Goal: Find specific page/section: Find specific page/section

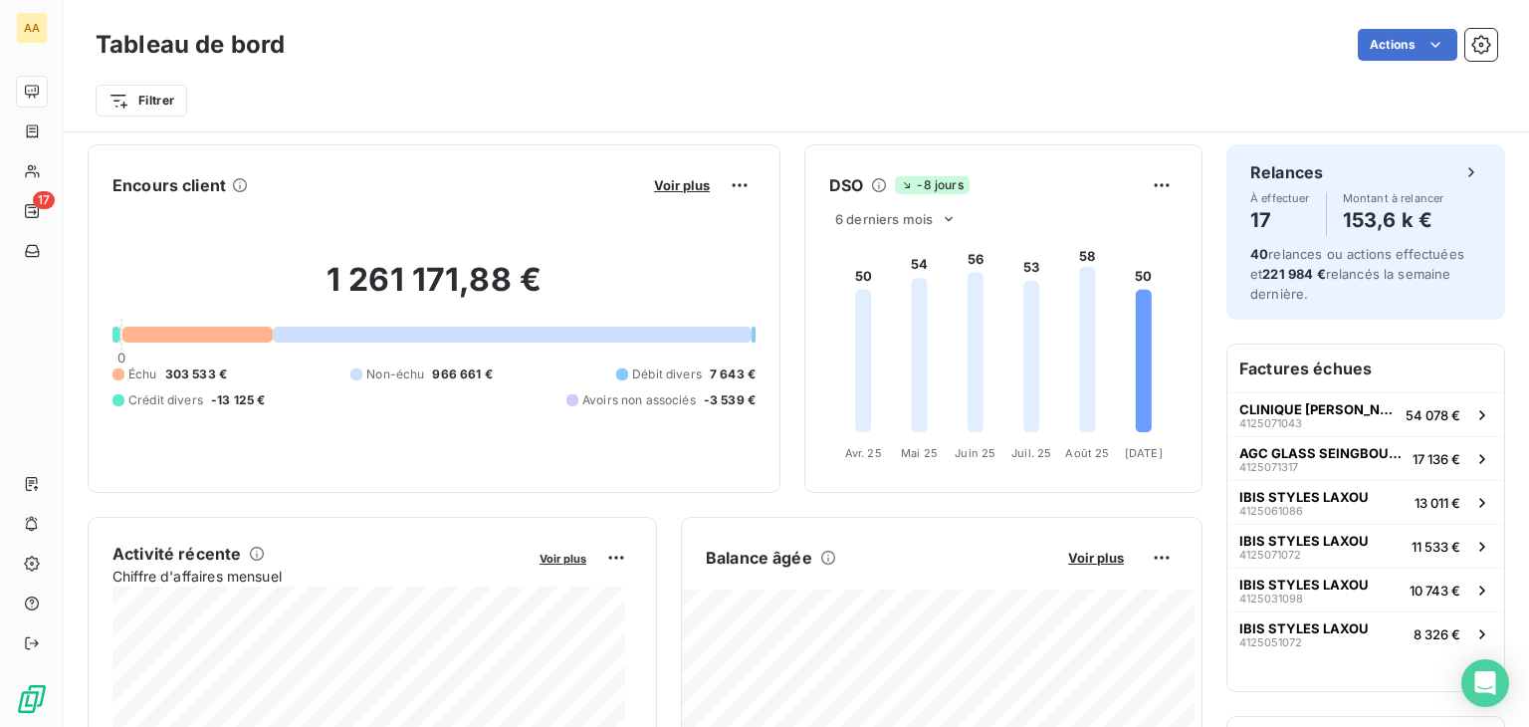
scroll to position [2, 0]
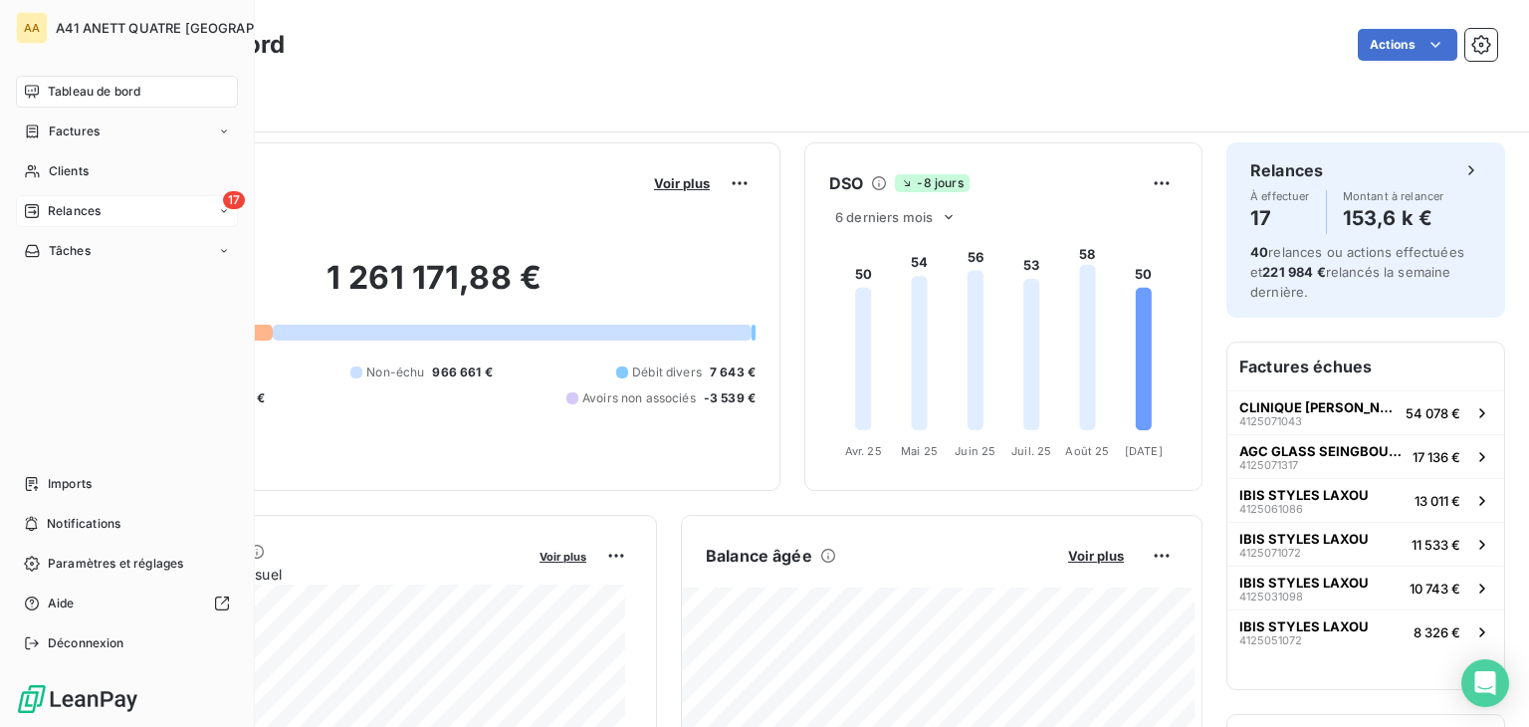
click at [34, 214] on icon at bounding box center [32, 211] width 14 height 14
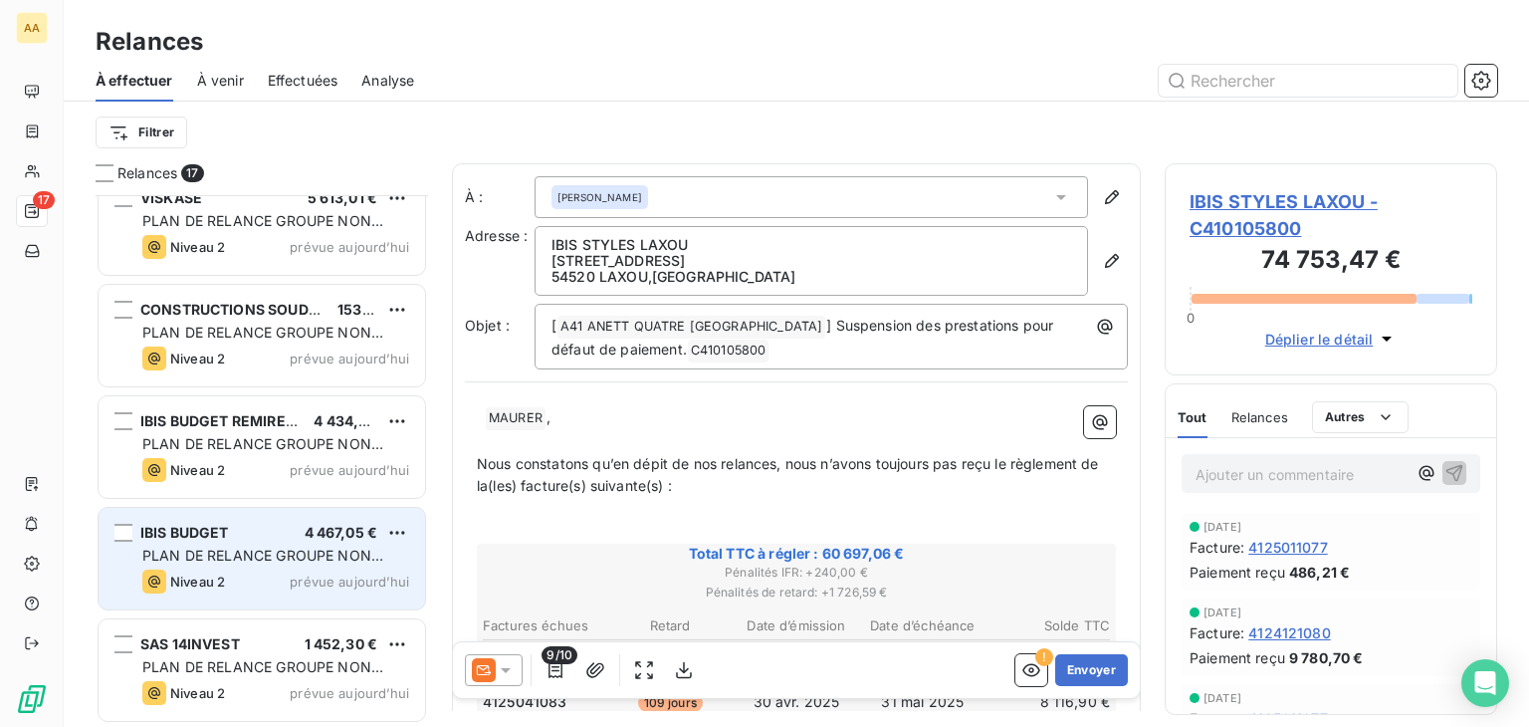
click at [353, 549] on span "PLAN DE RELANCE GROUPE NON AUTOMATIQUE" at bounding box center [262, 565] width 241 height 37
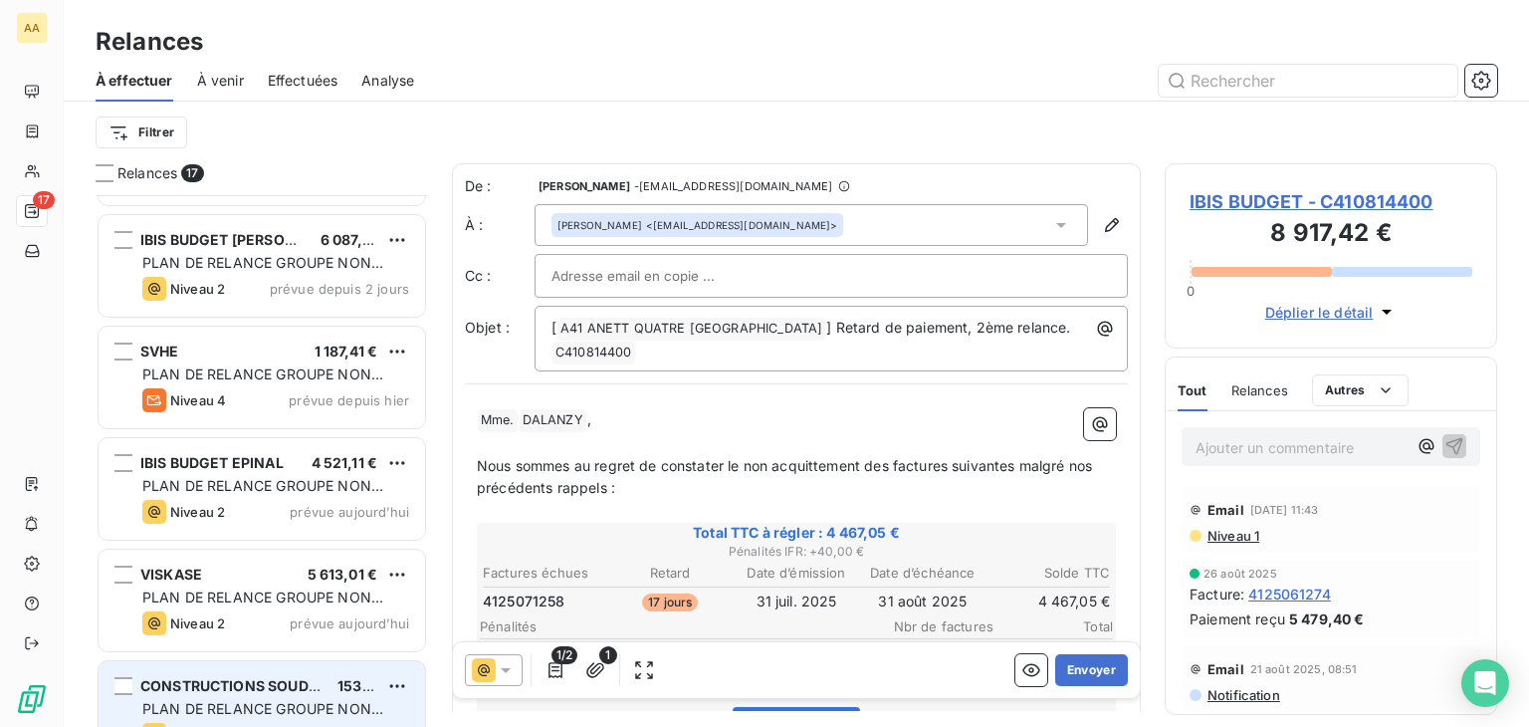
scroll to position [966, 0]
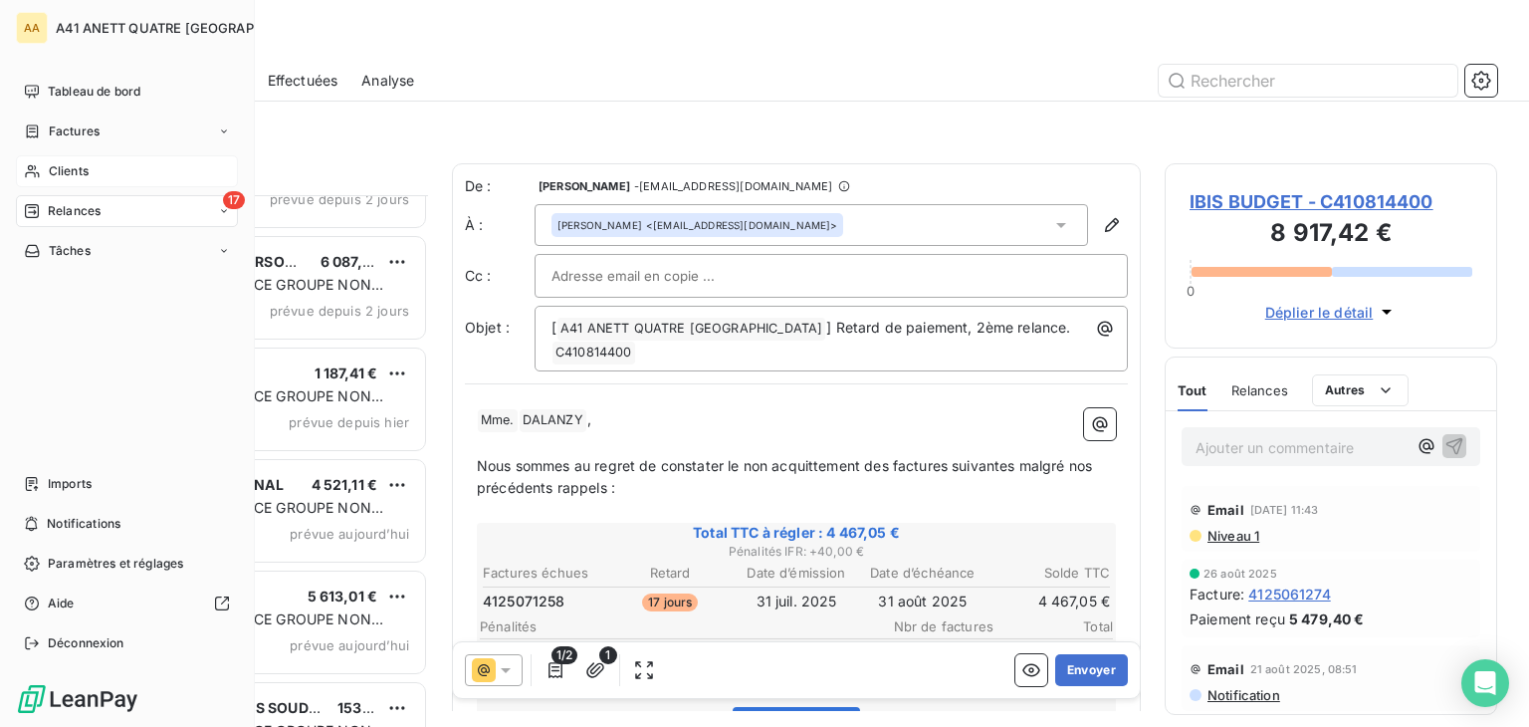
click at [67, 160] on div "Clients" at bounding box center [127, 171] width 222 height 32
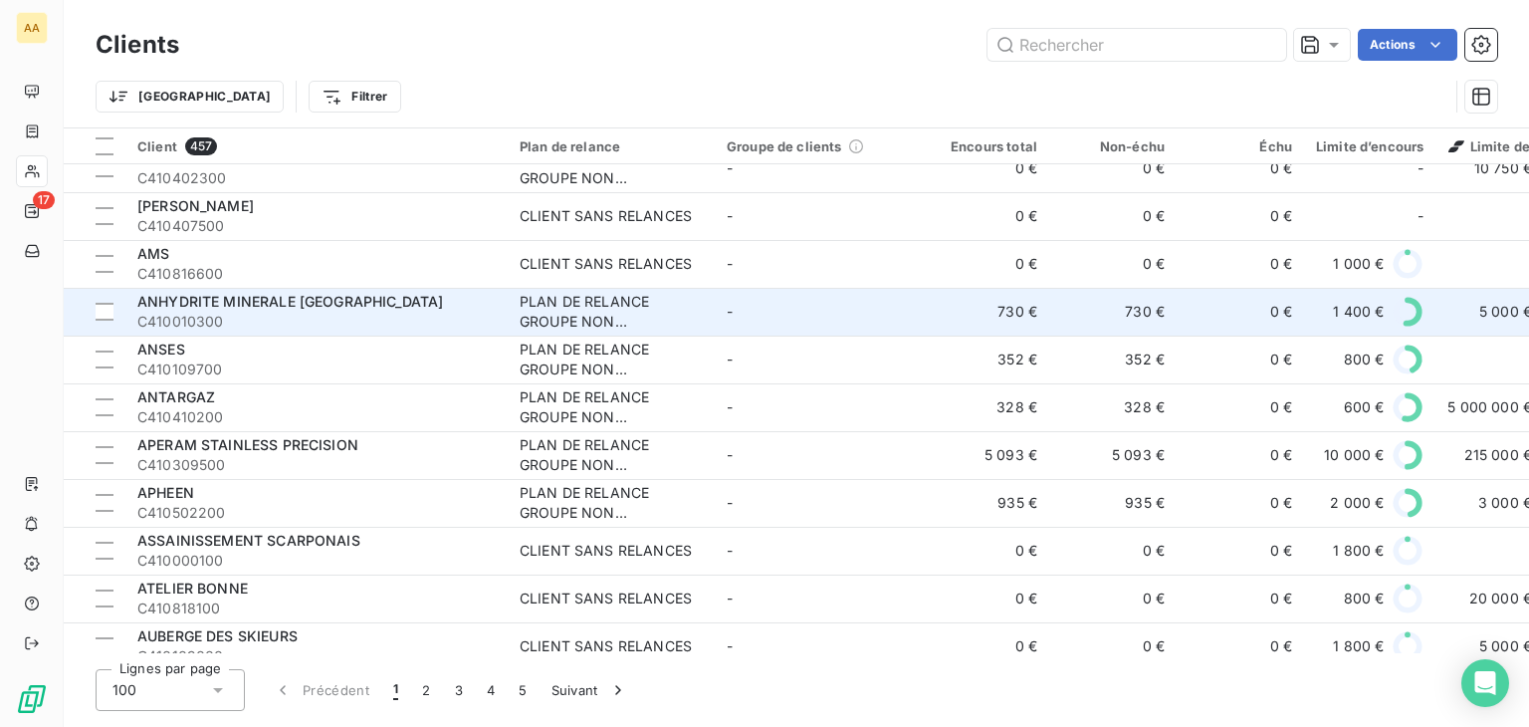
scroll to position [597, 0]
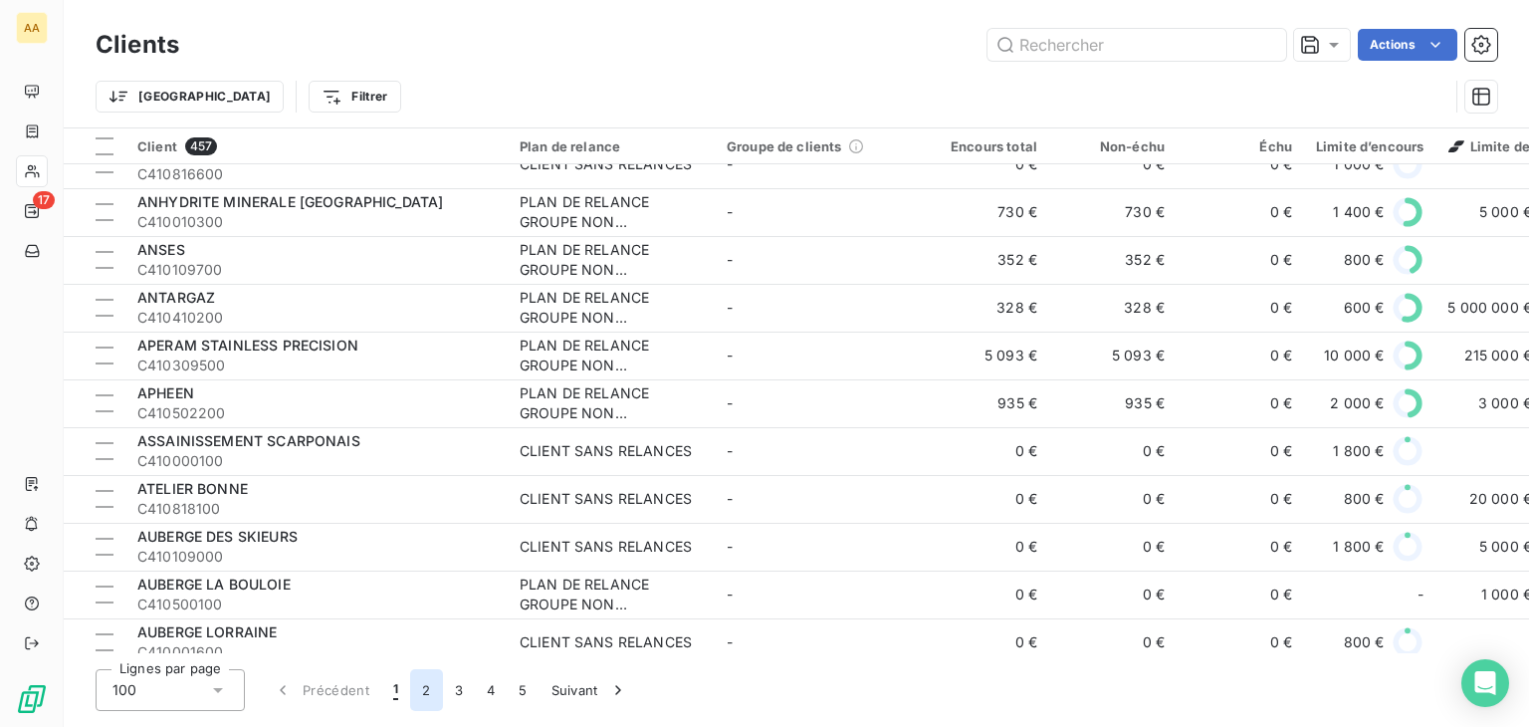
click at [426, 688] on button "2" at bounding box center [426, 690] width 32 height 42
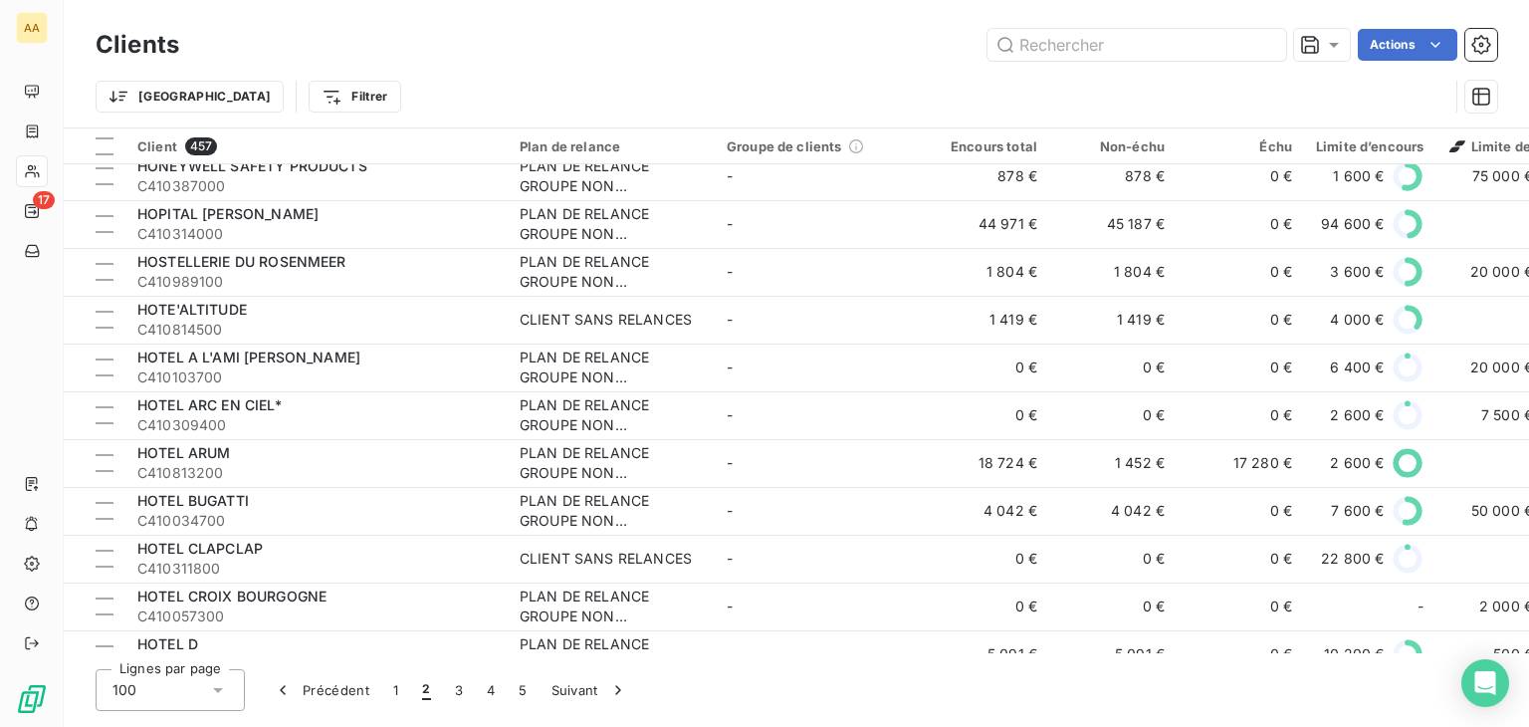
scroll to position [4298, 0]
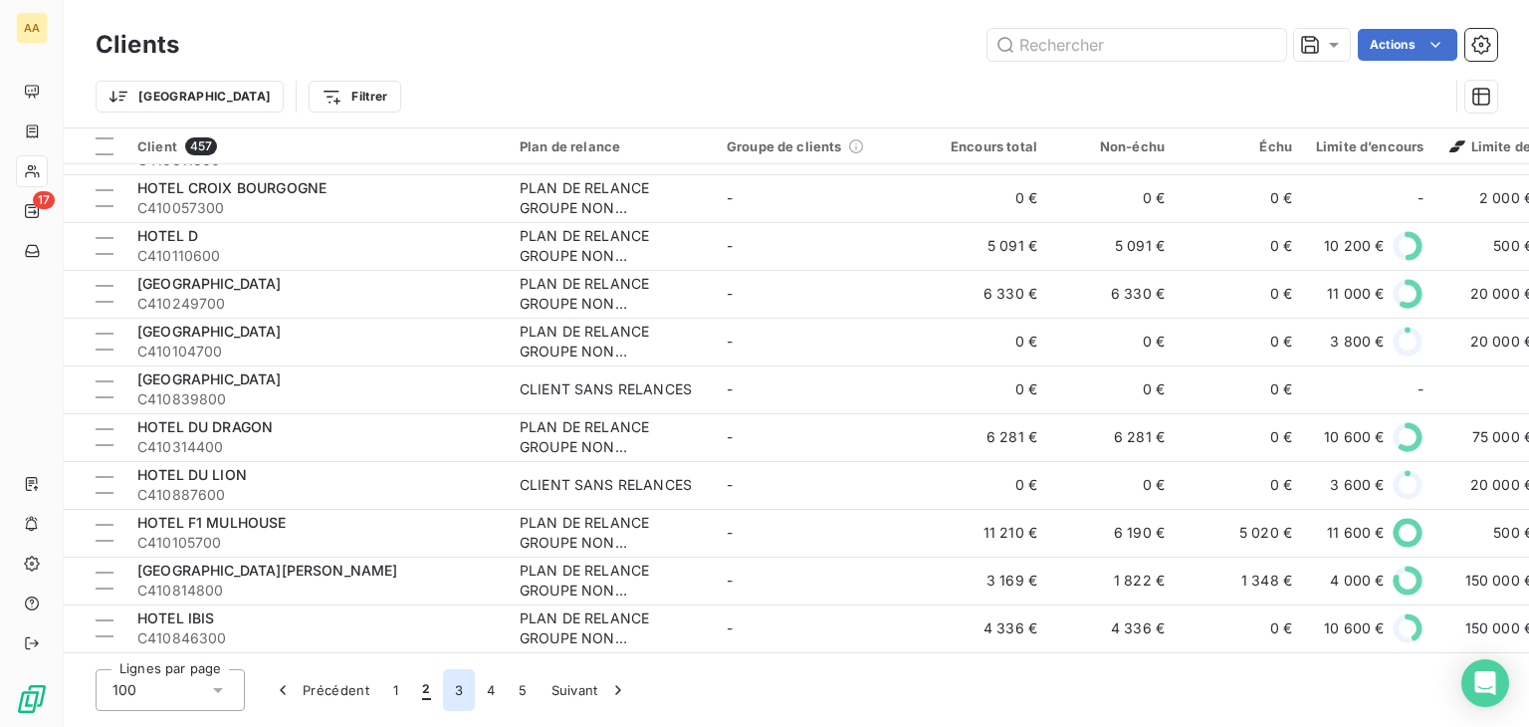
click at [456, 683] on button "3" at bounding box center [459, 690] width 32 height 42
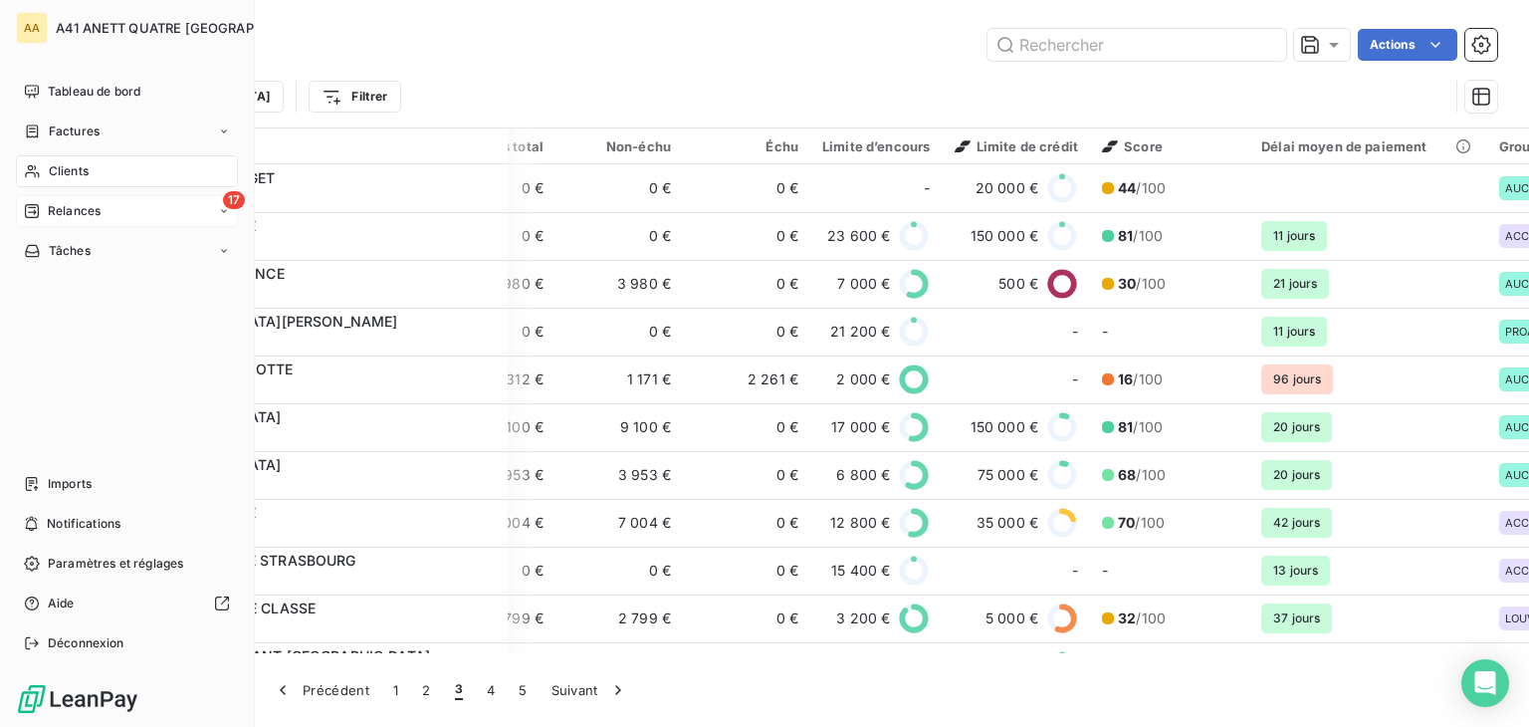
scroll to position [0, 0]
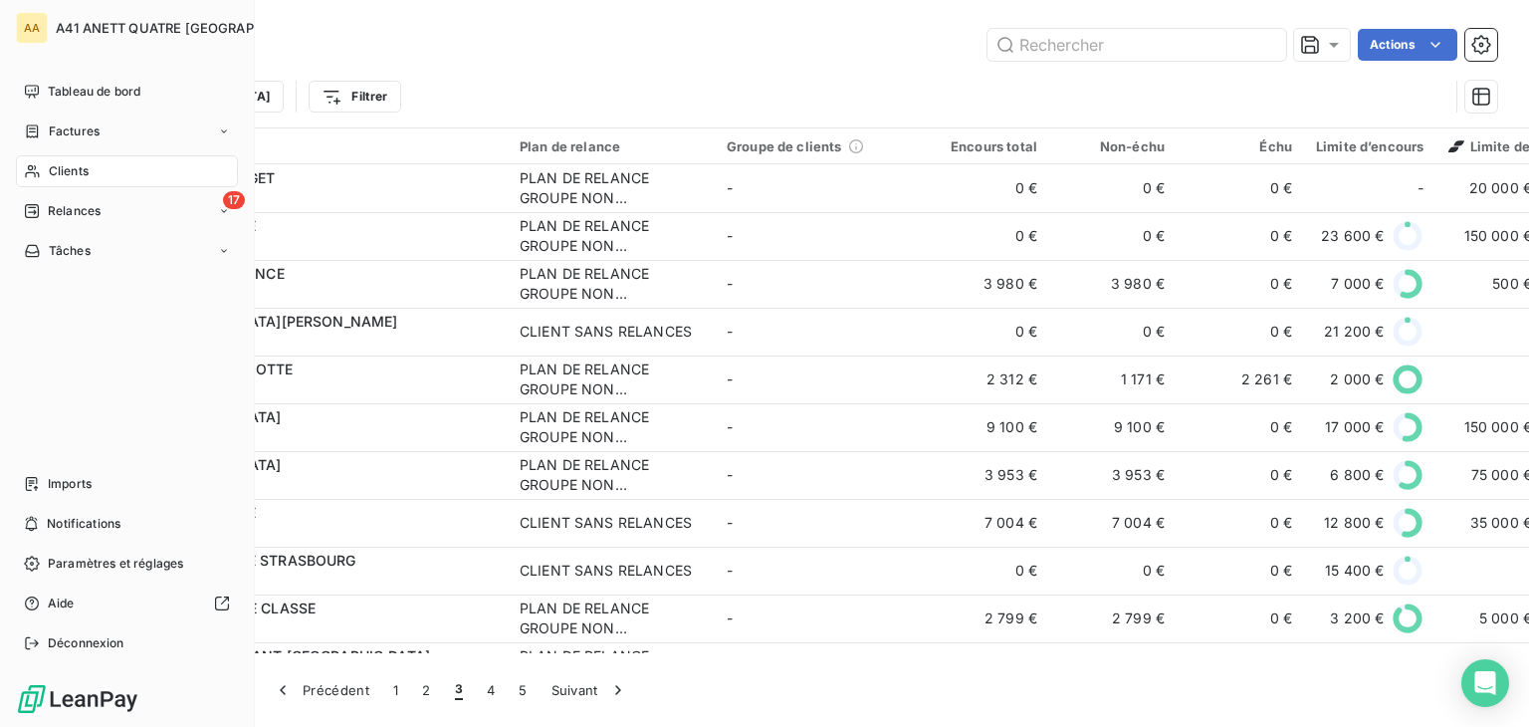
click at [76, 176] on span "Clients" at bounding box center [69, 171] width 40 height 18
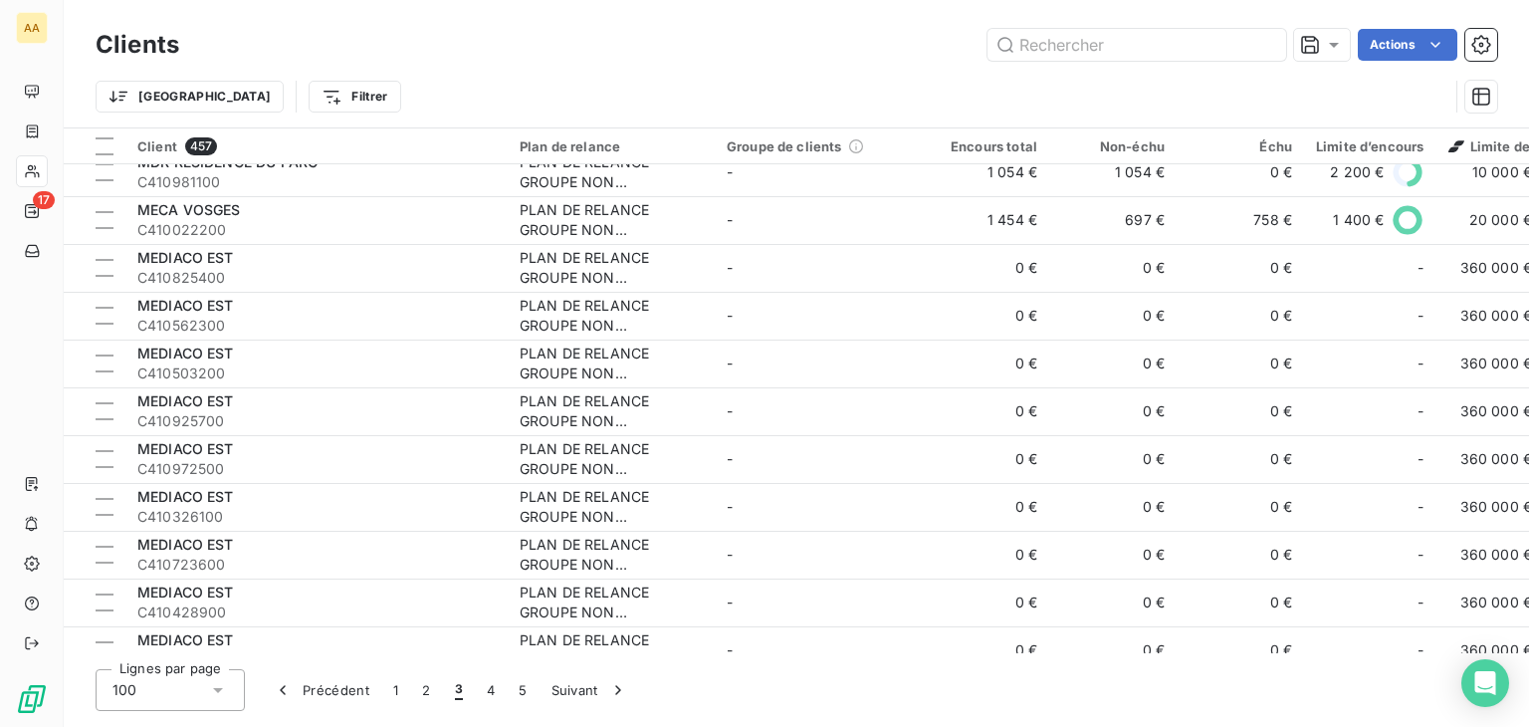
scroll to position [3883, 0]
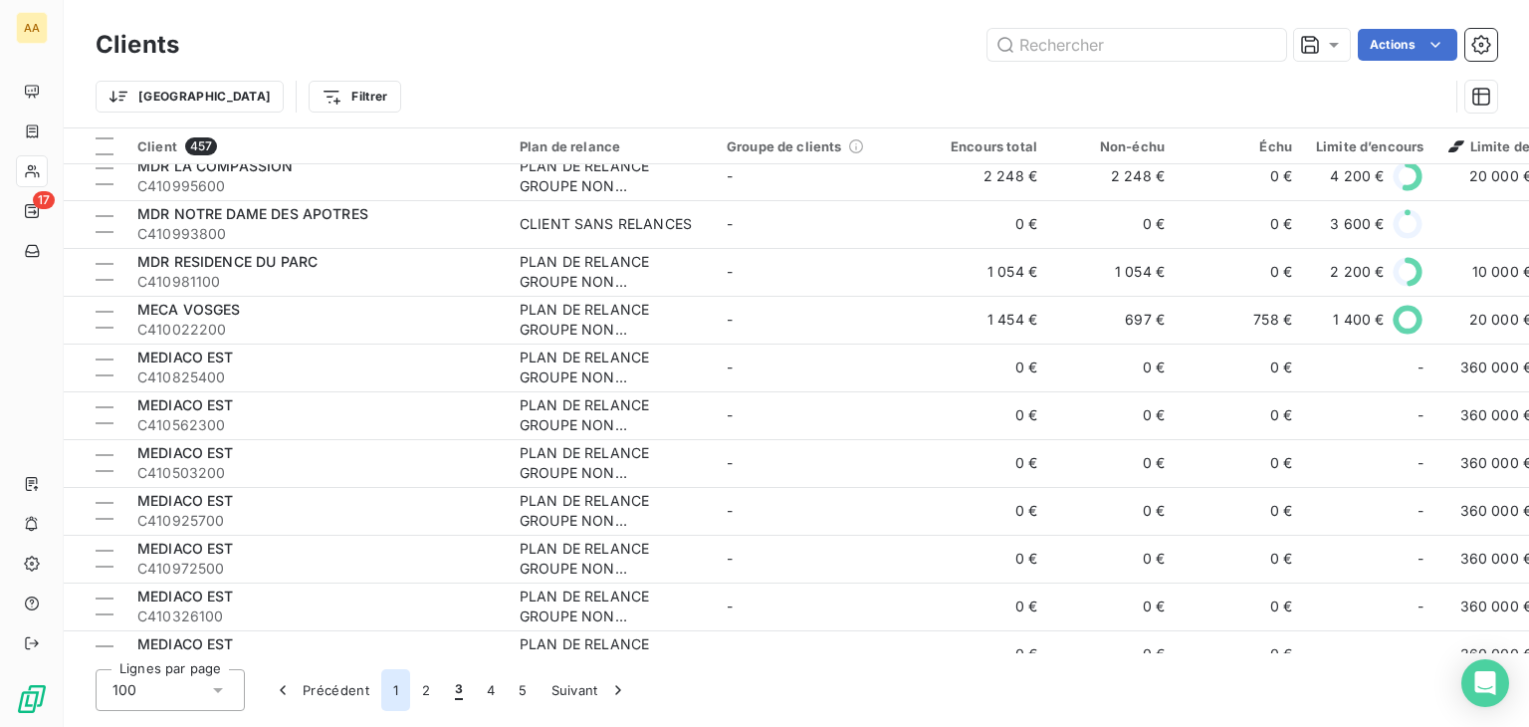
click at [400, 692] on button "1" at bounding box center [395, 690] width 29 height 42
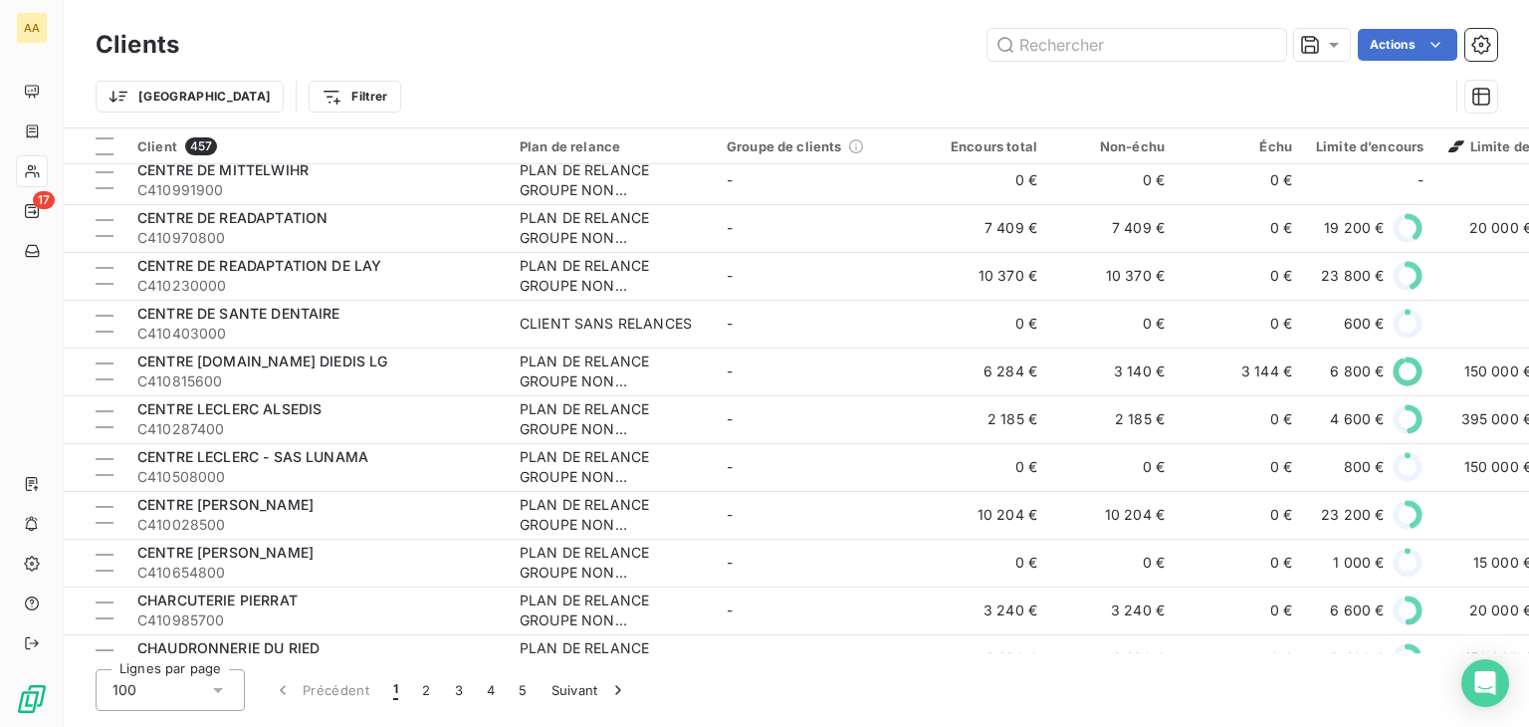
scroll to position [2589, 0]
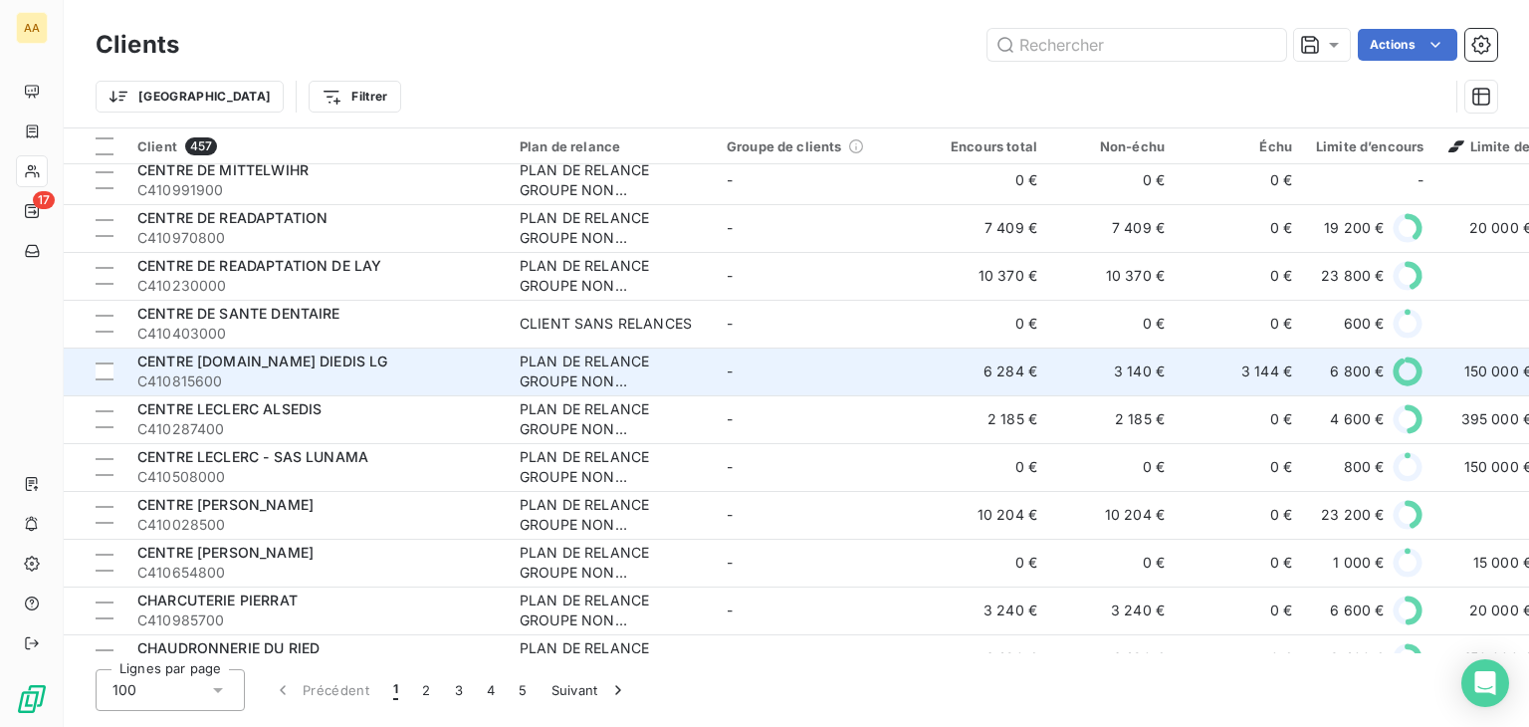
click at [562, 358] on div "PLAN DE RELANCE GROUPE NON AUTOMATIQUE" at bounding box center [611, 371] width 183 height 40
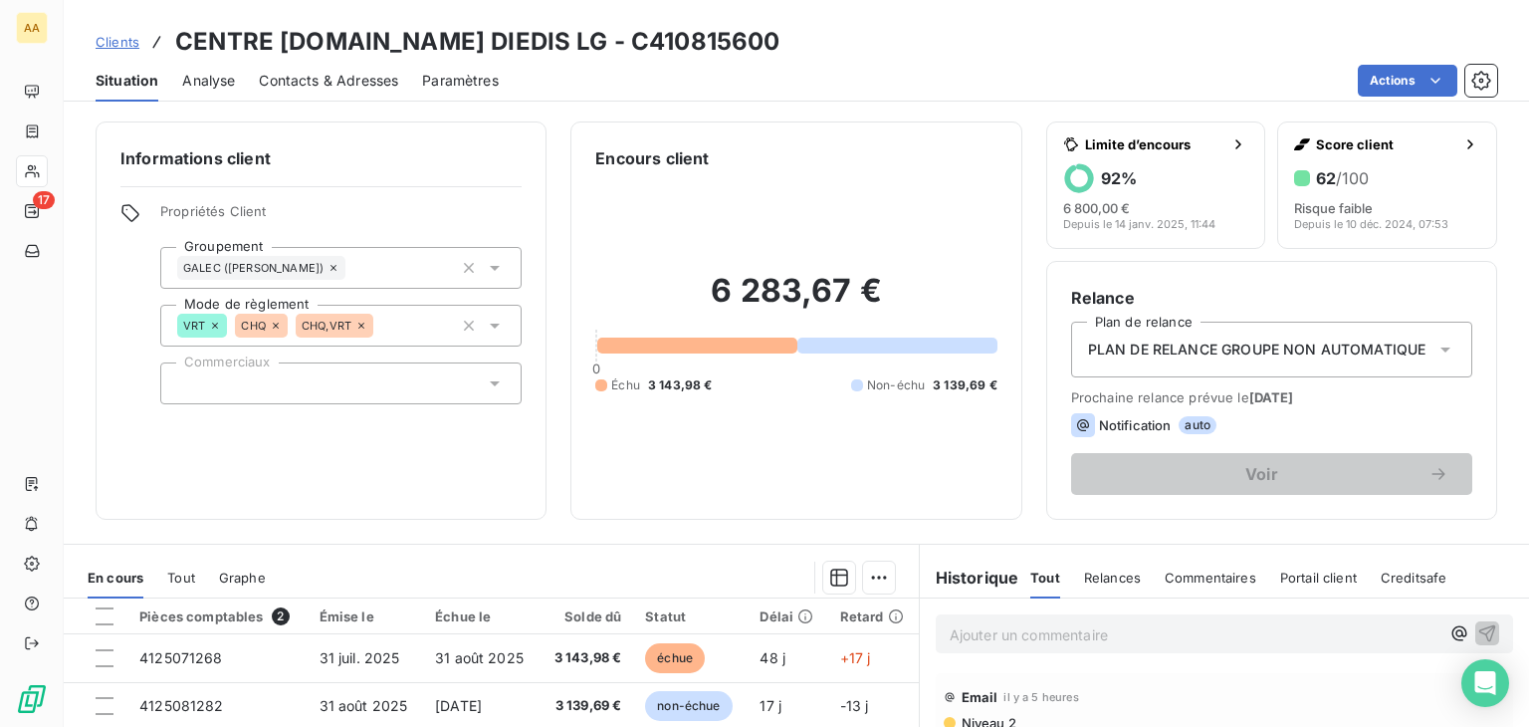
click at [966, 638] on p "Ajouter un commentaire ﻿" at bounding box center [1195, 634] width 490 height 25
click at [1032, 629] on p "mail client :" at bounding box center [1195, 633] width 490 height 23
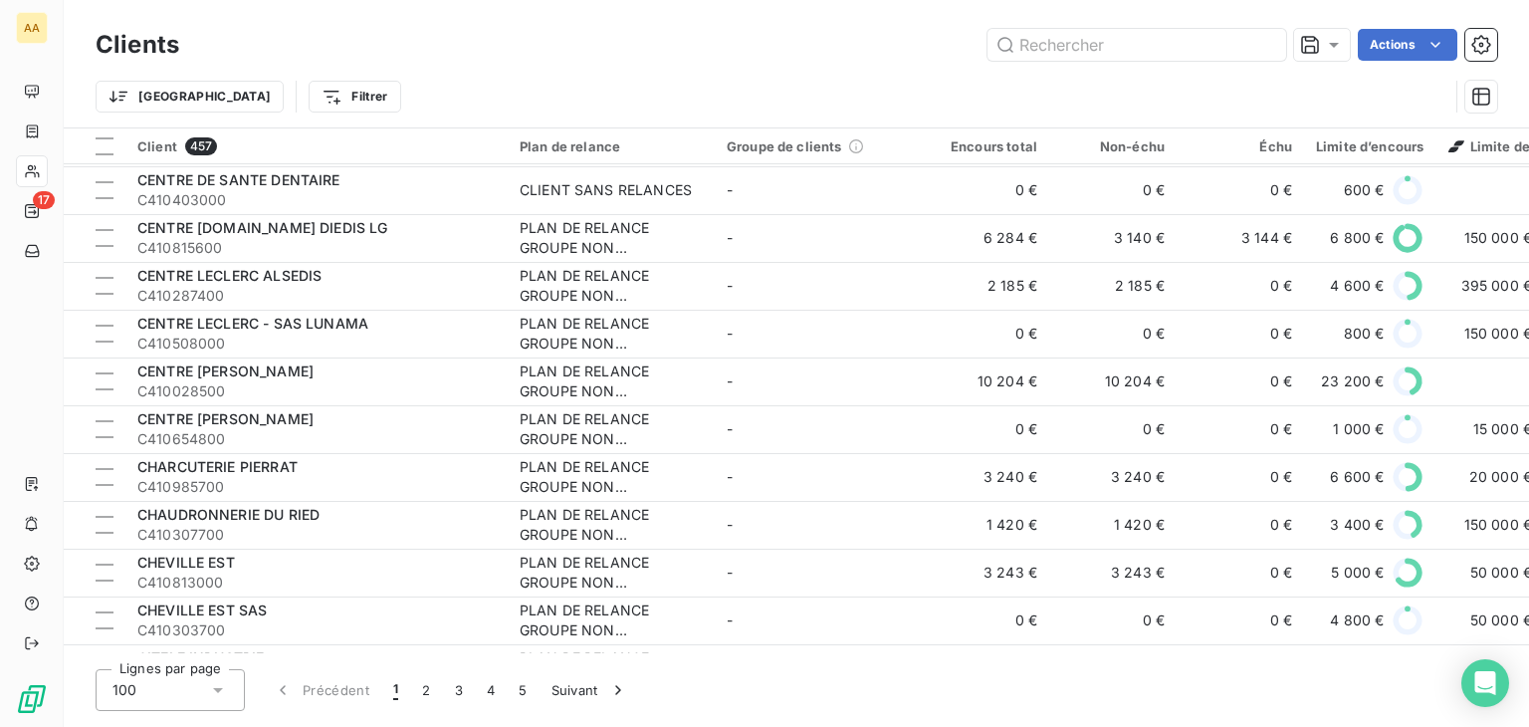
scroll to position [2688, 0]
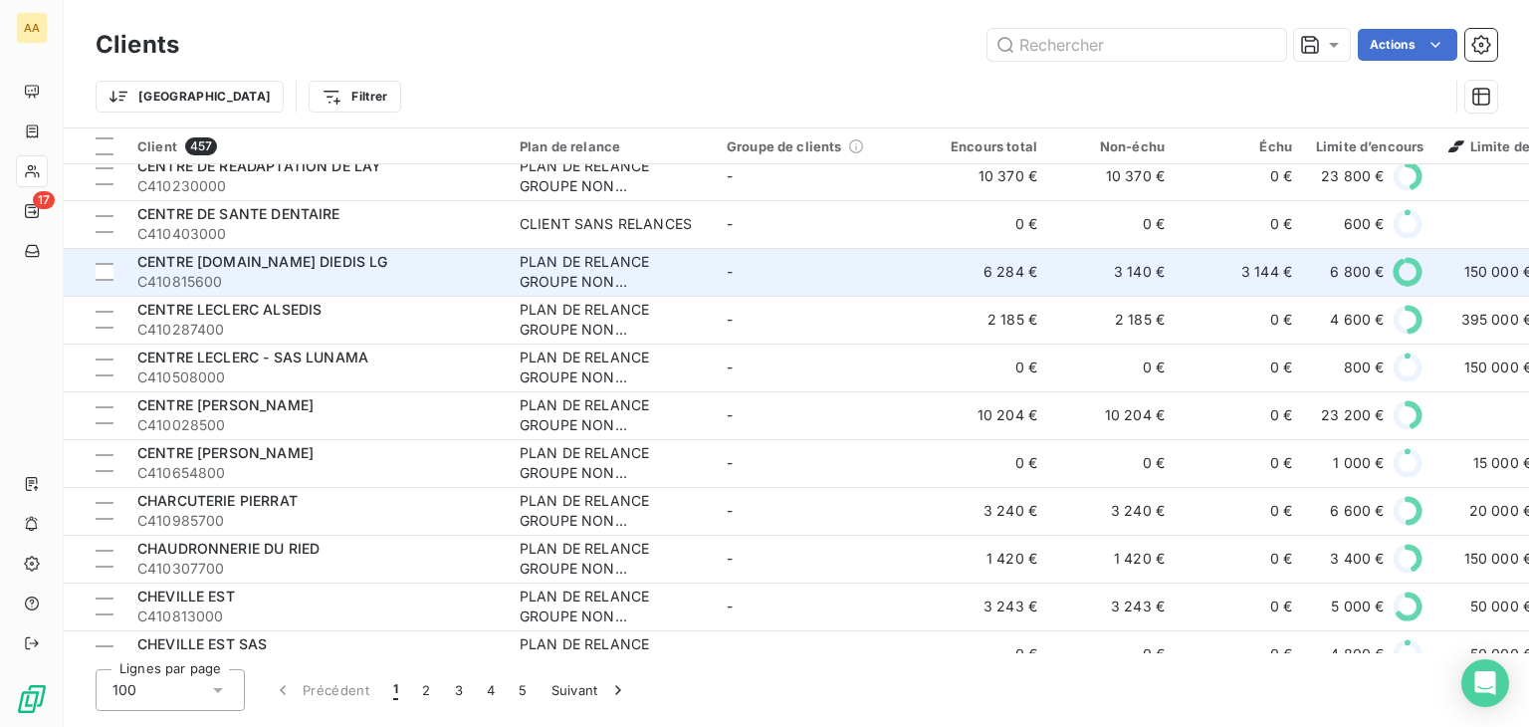
click at [546, 267] on div "PLAN DE RELANCE GROUPE NON AUTOMATIQUE" at bounding box center [611, 272] width 183 height 40
